Goal: Check status: Check status

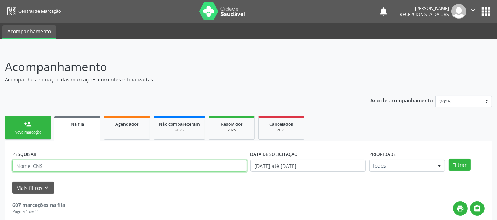
drag, startPoint x: 0, startPoint y: 0, endPoint x: 104, endPoint y: 162, distance: 193.0
click at [104, 162] on input "text" at bounding box center [129, 166] width 235 height 12
type input "[PERSON_NAME]"
click at [449, 159] on button "Filtrar" at bounding box center [460, 165] width 22 height 12
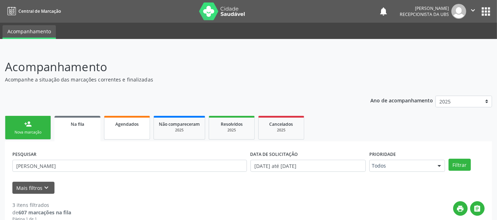
click at [145, 128] on link "Agendados" at bounding box center [127, 128] width 46 height 24
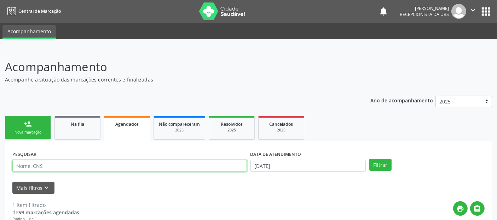
click at [104, 167] on input "text" at bounding box center [129, 166] width 235 height 12
type input "c"
type input "[PERSON_NAME]"
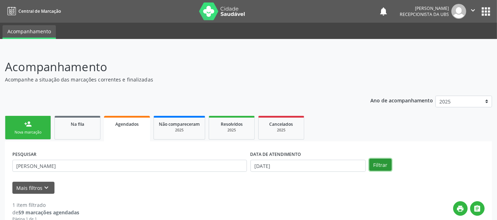
click at [373, 165] on button "Filtrar" at bounding box center [381, 165] width 22 height 12
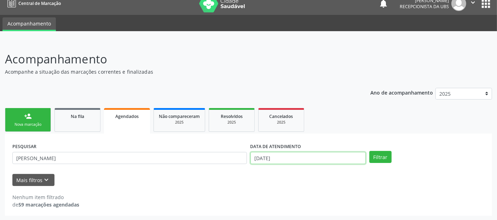
click at [315, 161] on input "[DATE]" at bounding box center [308, 158] width 115 height 12
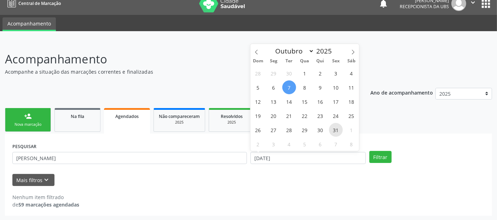
click at [337, 129] on span "31" at bounding box center [336, 130] width 14 height 14
type input "[DATE]"
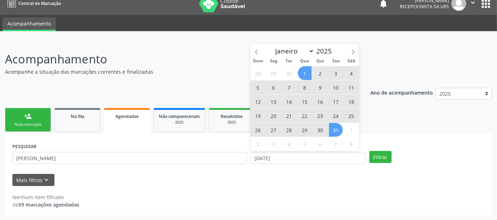
click at [306, 73] on span "1" at bounding box center [305, 73] width 14 height 14
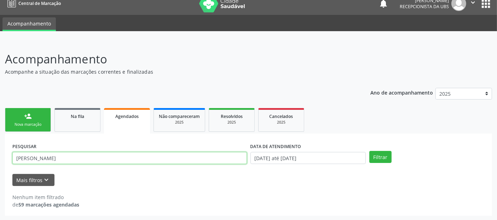
click at [136, 158] on input "[PERSON_NAME]" at bounding box center [129, 158] width 235 height 12
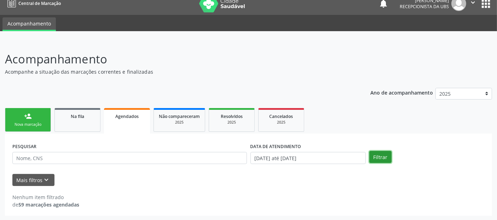
click at [380, 158] on button "Filtrar" at bounding box center [381, 157] width 22 height 12
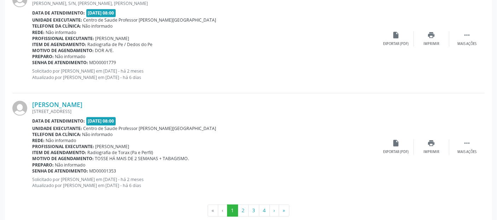
scroll to position [1653, 0]
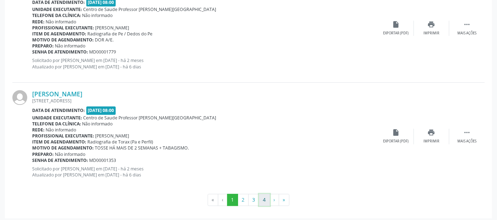
click at [264, 195] on button "4" at bounding box center [264, 200] width 11 height 12
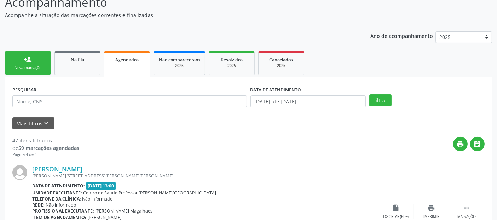
scroll to position [0, 0]
